Goal: Information Seeking & Learning: Learn about a topic

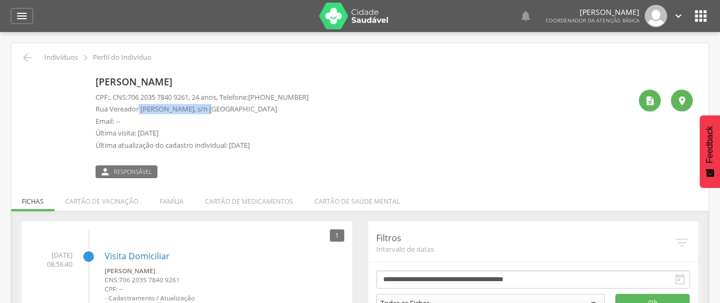
drag, startPoint x: 202, startPoint y: 111, endPoint x: 140, endPoint y: 112, distance: 61.9
click at [140, 112] on p "Rua Vereador [PERSON_NAME], s/n [GEOGRAPHIC_DATA]" at bounding box center [202, 109] width 213 height 10
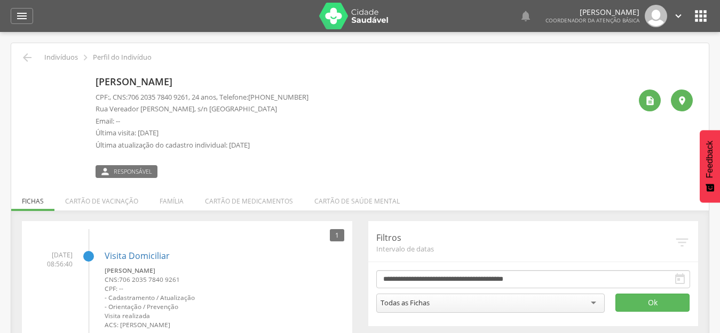
click at [427, 126] on div "[PERSON_NAME] CPF: , CNS: [PHONE_NUMBER] , 24 anos, Telefone: [PHONE_NUMBER] [S…" at bounding box center [363, 125] width 535 height 106
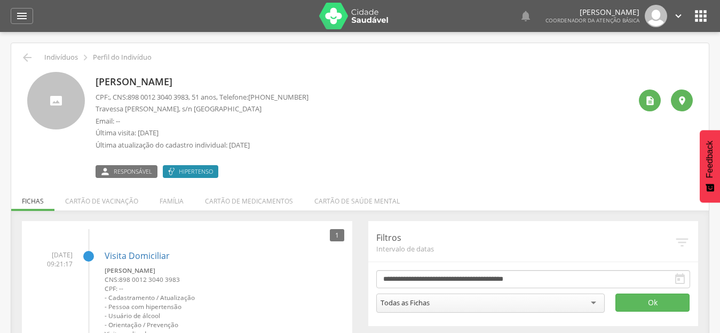
copy small "Walter Roberto Bezerra da Silva"
drag, startPoint x: 217, startPoint y: 272, endPoint x: 104, endPoint y: 268, distance: 112.6
click at [104, 268] on li "05/08/2025 09:21:17 Visita Domiciliar Walter Roberto Bezerra da Silva CNS: 898 …" at bounding box center [187, 296] width 314 height 106
click at [306, 260] on h4 "Visita Domiciliar" at bounding box center [225, 257] width 240 height 10
